Goal: Check status: Check status

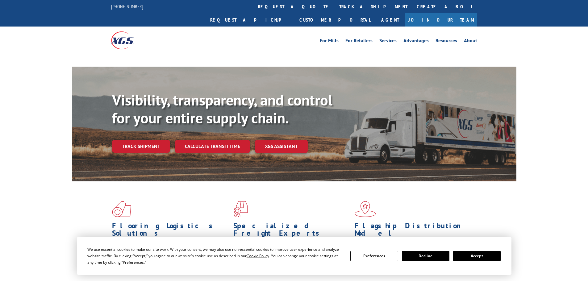
drag, startPoint x: 483, startPoint y: 258, endPoint x: 268, endPoint y: 166, distance: 233.7
click at [479, 255] on button "Accept" at bounding box center [477, 256] width 48 height 10
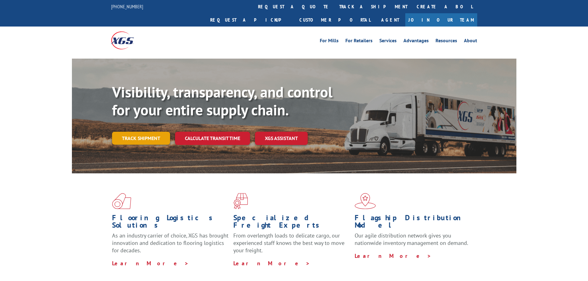
click at [144, 132] on link "Track shipment" at bounding box center [141, 138] width 58 height 13
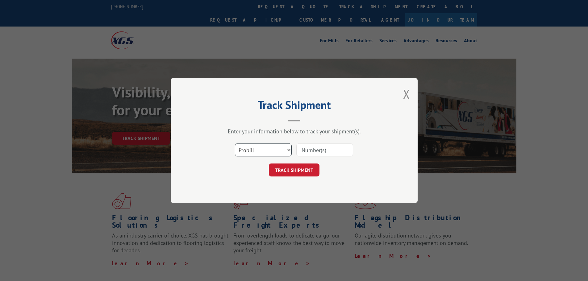
click at [261, 150] on select "Select category... Probill BOL PO" at bounding box center [263, 150] width 57 height 13
select select "bol"
click at [235, 144] on select "Select category... Probill BOL PO" at bounding box center [263, 150] width 57 height 13
click at [322, 148] on input at bounding box center [324, 150] width 57 height 13
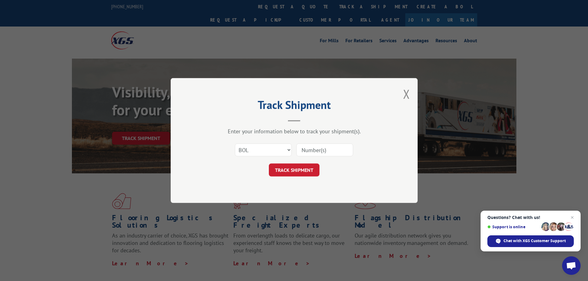
paste input "17624270"
type input "17624270"
click at [293, 169] on button "TRACK SHIPMENT" at bounding box center [294, 170] width 51 height 13
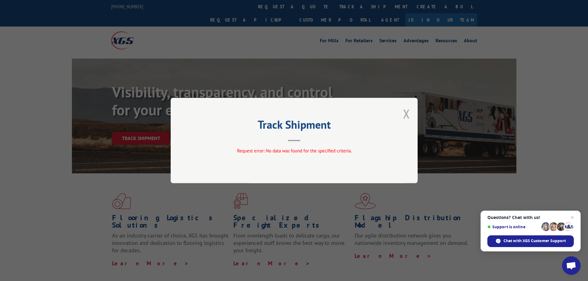
click at [408, 113] on button "Close modal" at bounding box center [406, 114] width 7 height 16
